Goal: Information Seeking & Learning: Learn about a topic

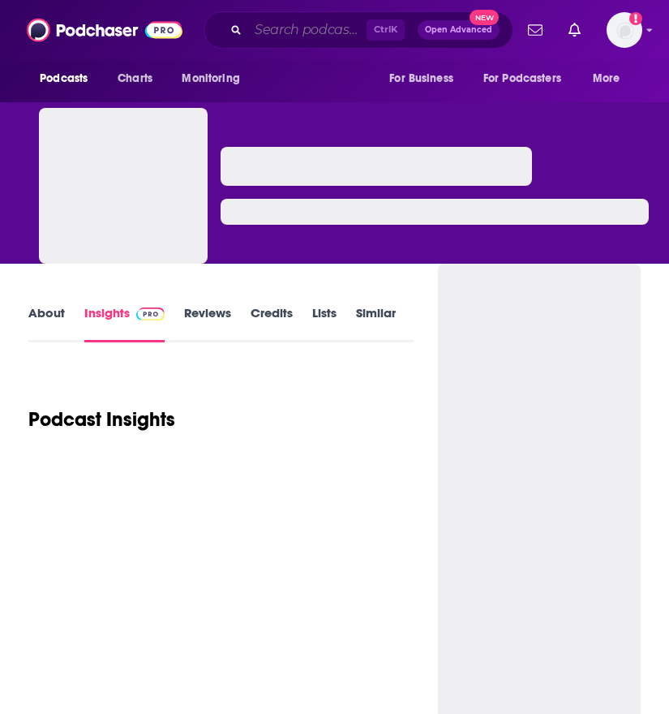
click at [284, 20] on input "Search podcasts, credits, & more..." at bounding box center [307, 30] width 118 height 26
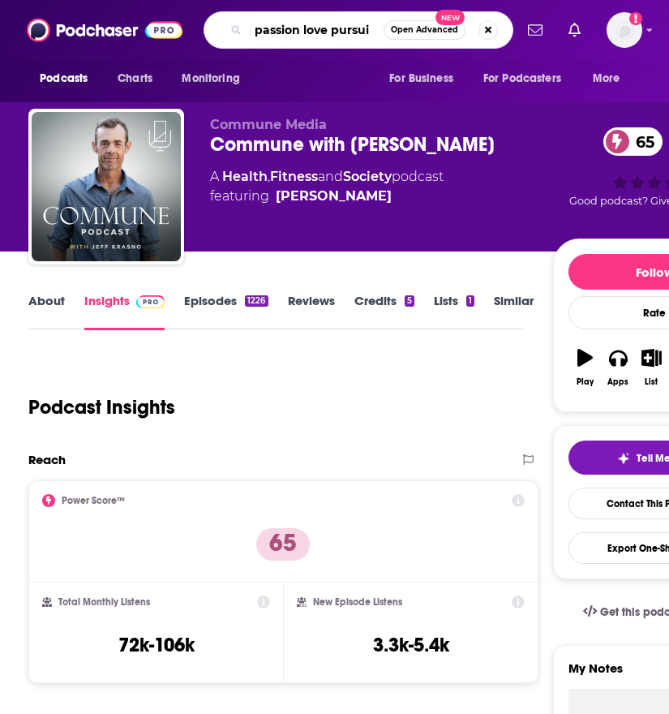
type input "passion love pursuit"
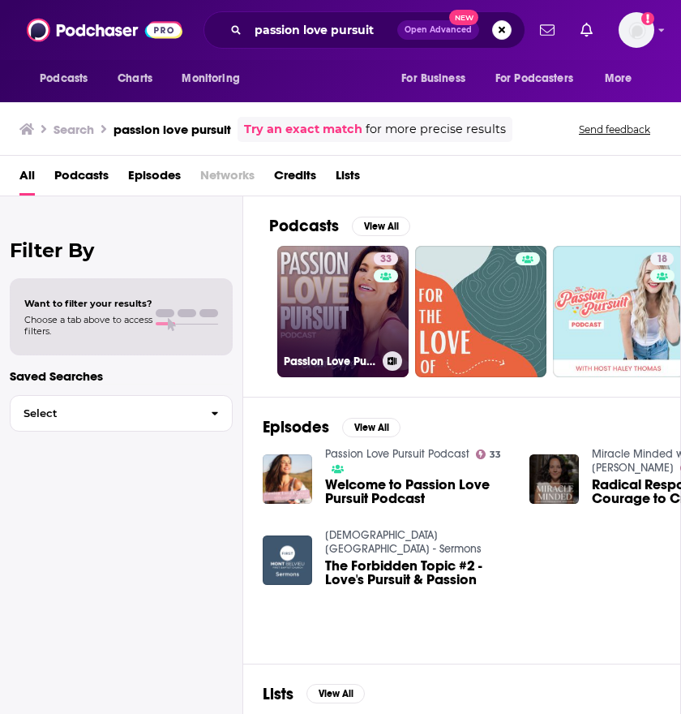
click at [306, 287] on link "33 Passion Love Pursuit Podcast" at bounding box center [342, 311] width 131 height 131
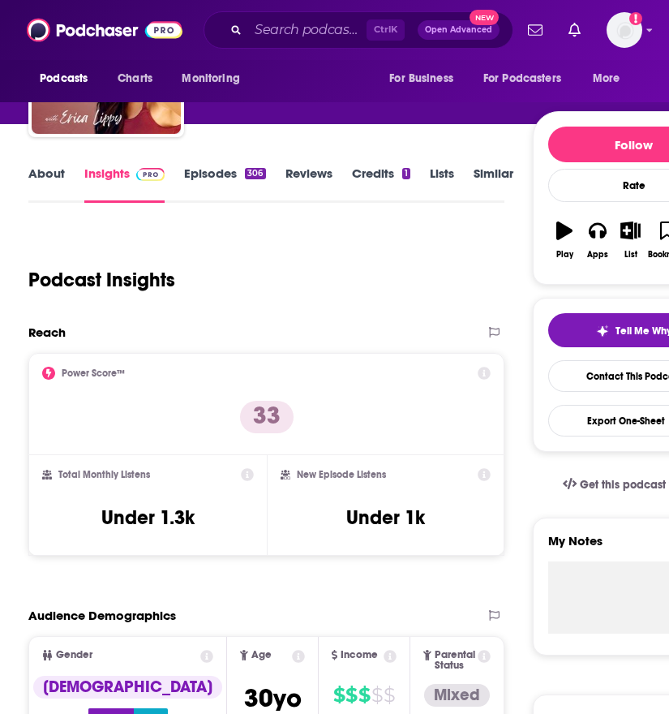
scroll to position [162, 0]
